Goal: Use online tool/utility: Utilize a website feature to perform a specific function

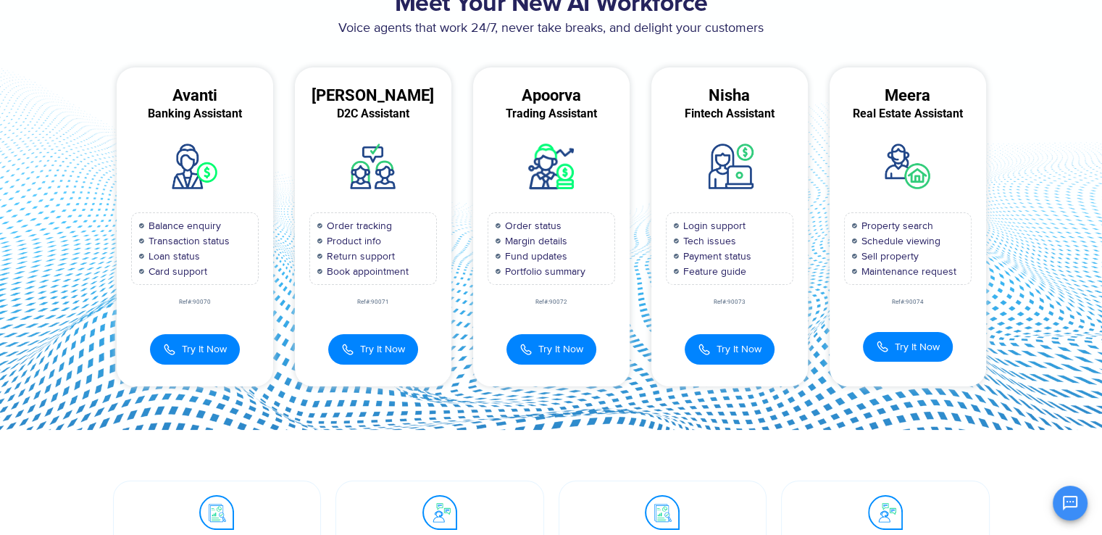
scroll to position [101, 0]
click at [359, 351] on button "Try It Now" at bounding box center [373, 347] width 90 height 30
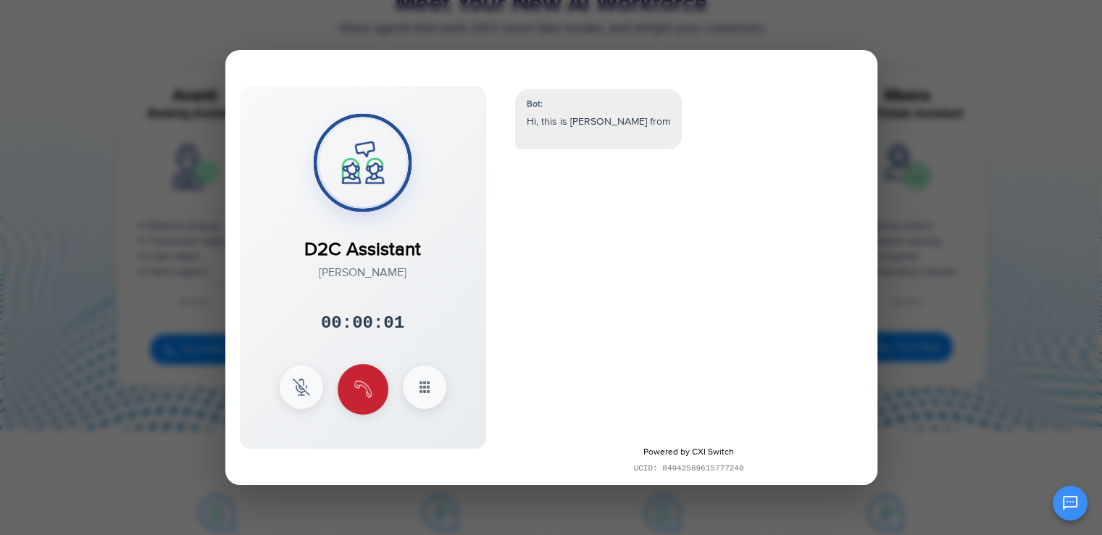
click at [364, 376] on button at bounding box center [363, 389] width 51 height 51
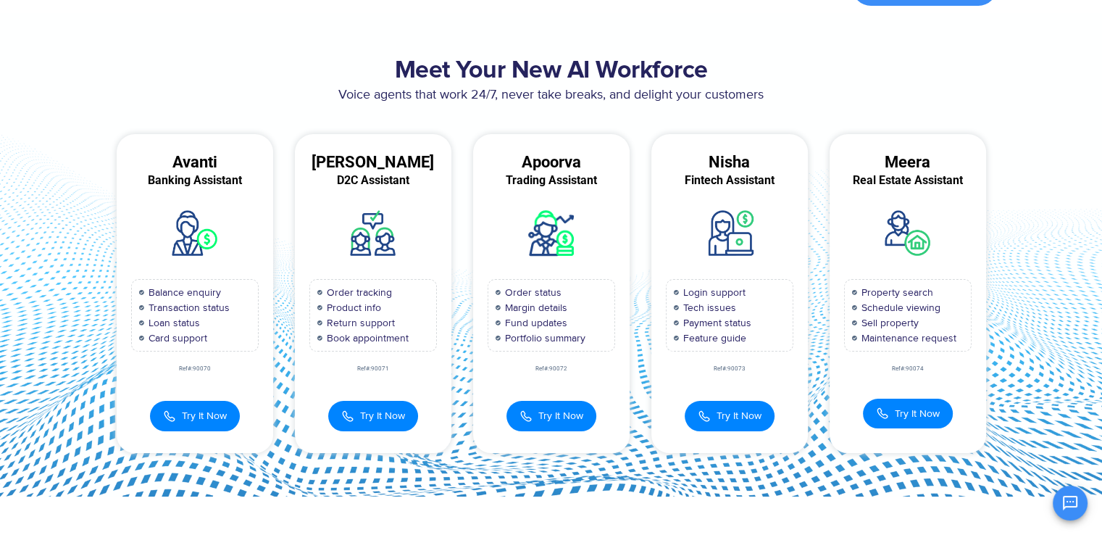
scroll to position [104, 0]
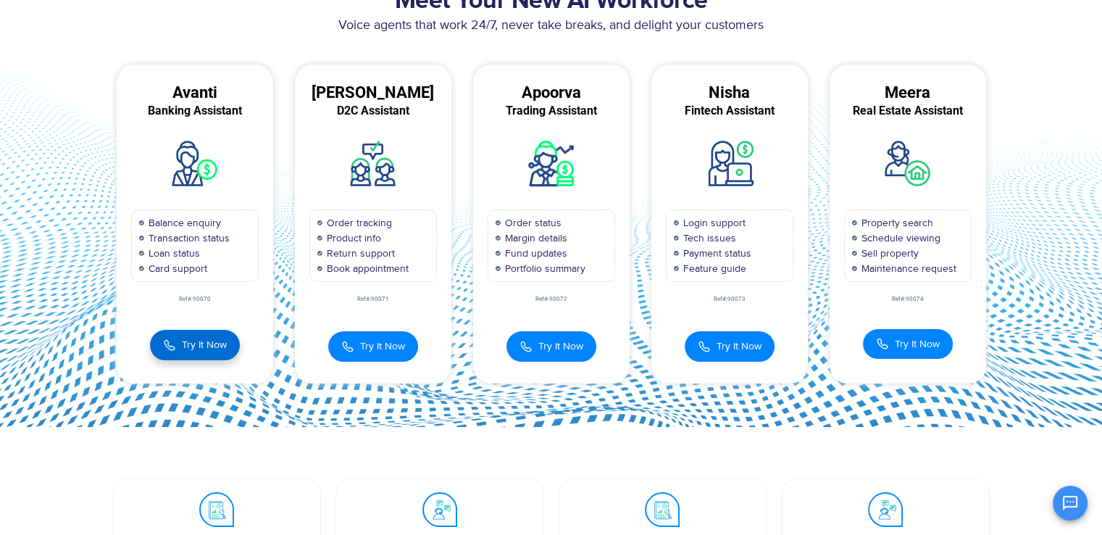
click at [224, 350] on span "Try It Now" at bounding box center [204, 344] width 45 height 15
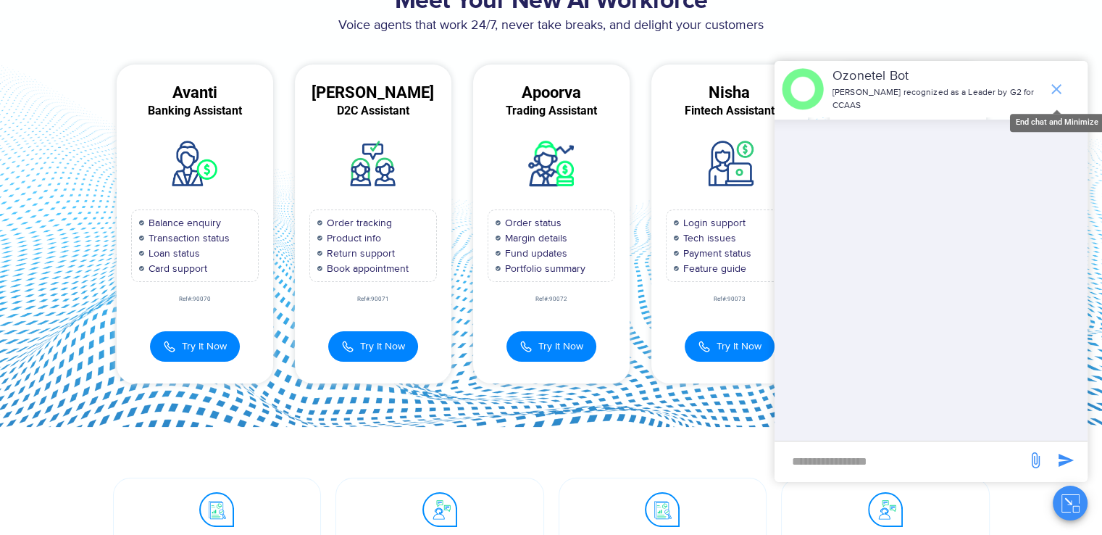
click at [1063, 91] on icon "end chat or minimize" at bounding box center [1055, 88] width 17 height 17
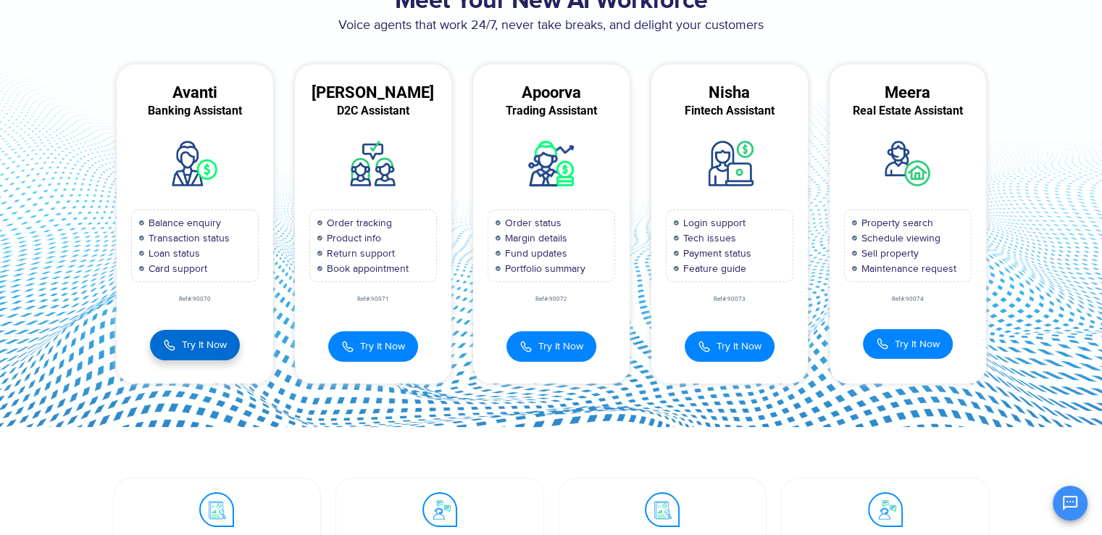
click at [203, 342] on span "Try It Now" at bounding box center [204, 344] width 45 height 15
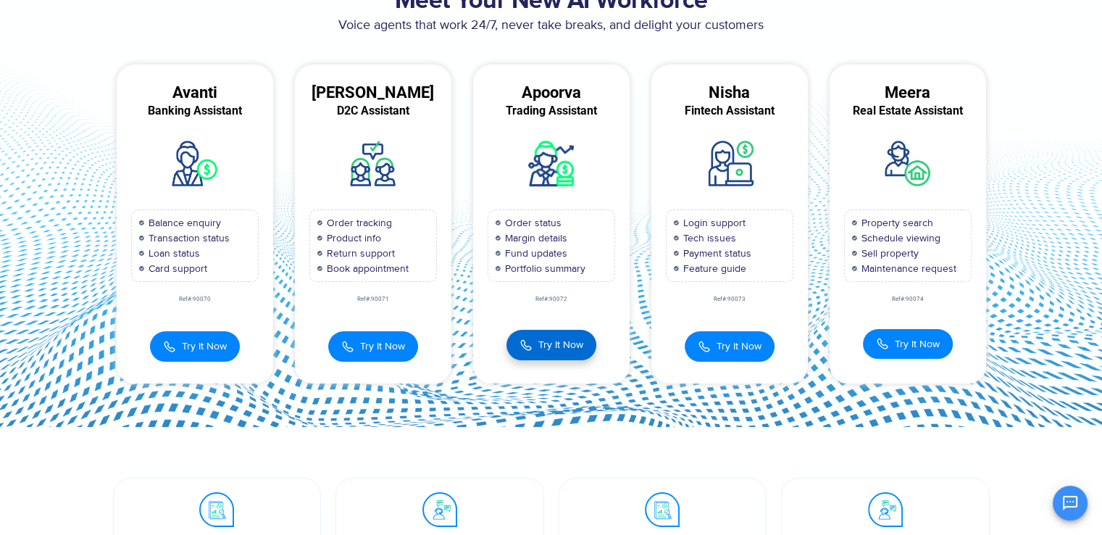
click at [550, 342] on span "Try It Now" at bounding box center [560, 344] width 45 height 15
click at [528, 338] on img at bounding box center [525, 345] width 13 height 16
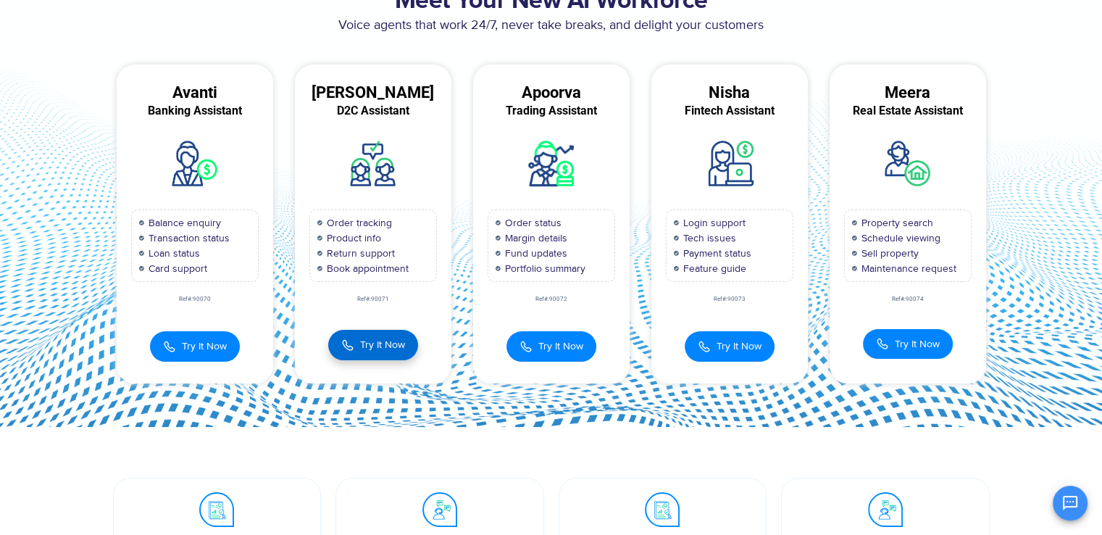
click at [380, 341] on span "Try It Now" at bounding box center [382, 344] width 45 height 15
